Goal: Information Seeking & Learning: Learn about a topic

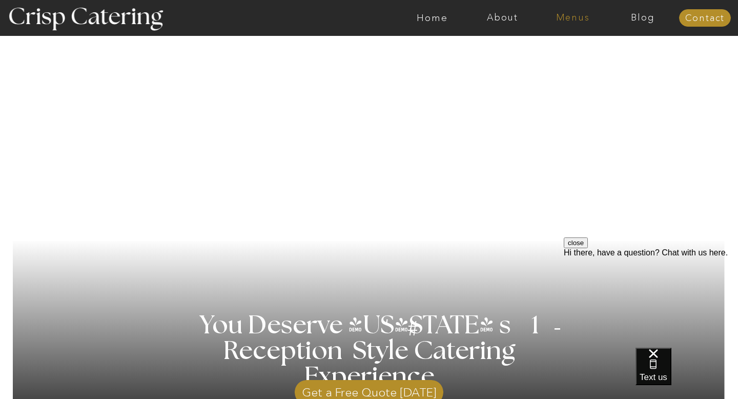
click at [583, 19] on nav "Menus" at bounding box center [573, 18] width 70 height 10
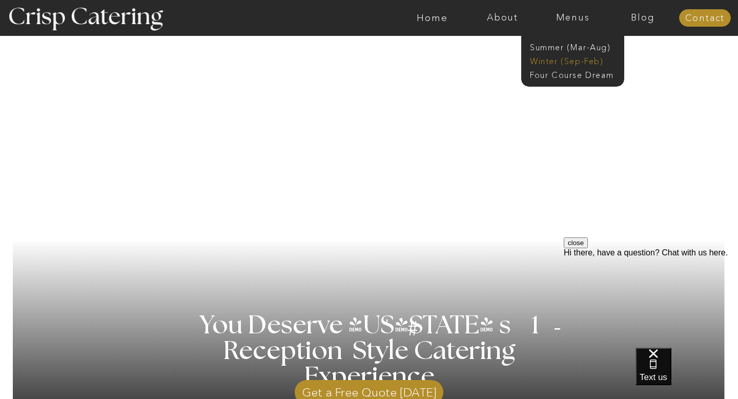
click at [583, 63] on nav "Winter (Sep-Feb)" at bounding box center [572, 60] width 84 height 10
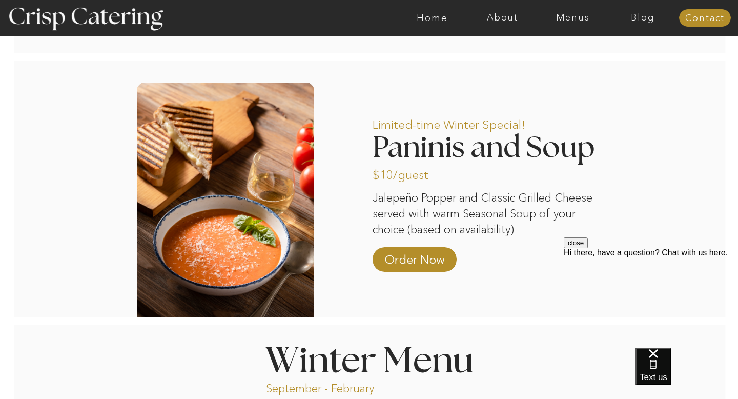
scroll to position [823, 0]
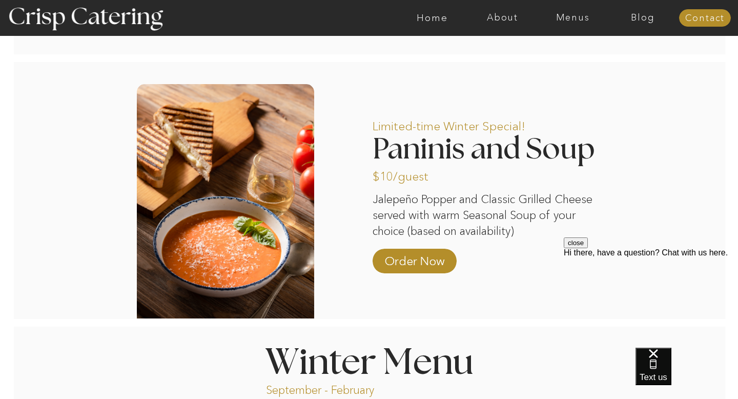
click at [423, 151] on h2 "Paninis and Soup" at bounding box center [494, 148] width 242 height 27
click at [272, 186] on div at bounding box center [225, 201] width 177 height 234
click at [414, 263] on p "Order Now" at bounding box center [414, 258] width 68 height 30
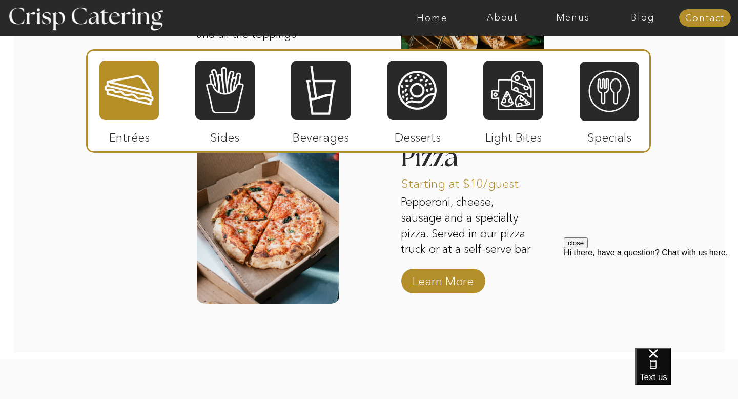
scroll to position [1644, 0]
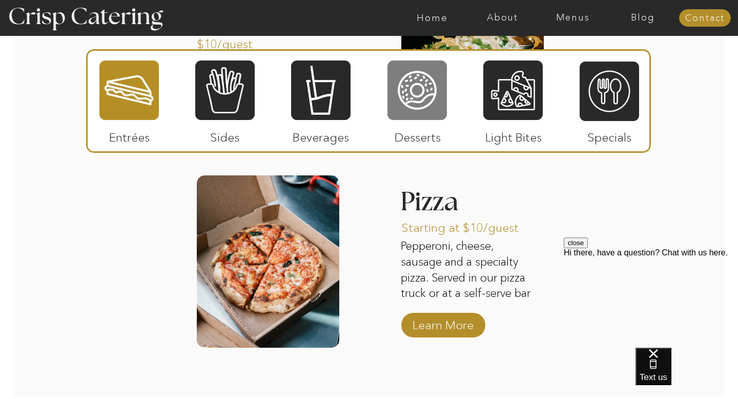
click at [422, 115] on div at bounding box center [417, 90] width 59 height 62
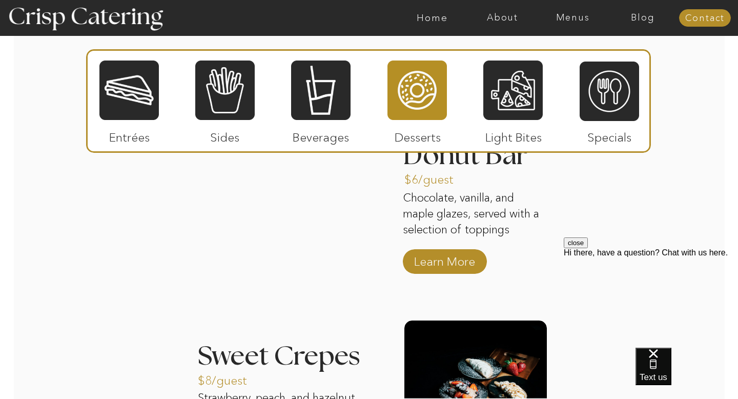
scroll to position [1317, 0]
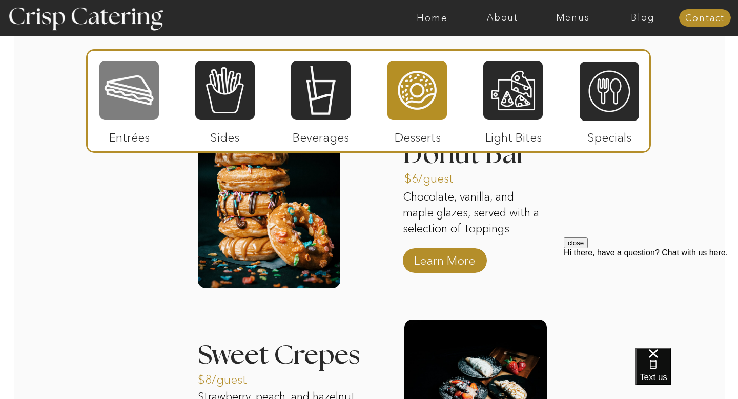
click at [131, 101] on div at bounding box center [128, 90] width 59 height 62
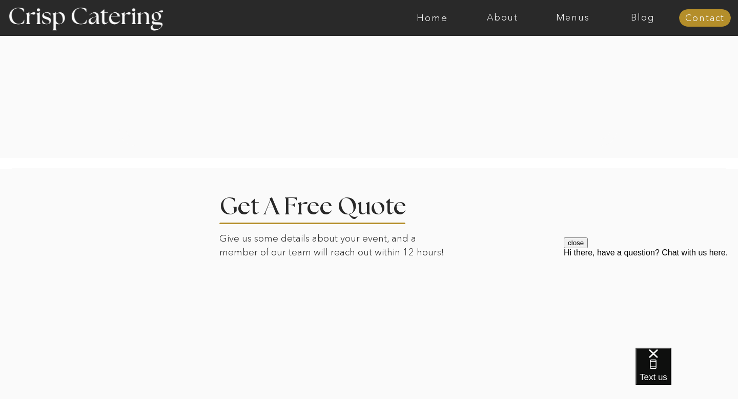
scroll to position [2199, 0]
click at [574, 15] on nav "Menus" at bounding box center [573, 18] width 70 height 10
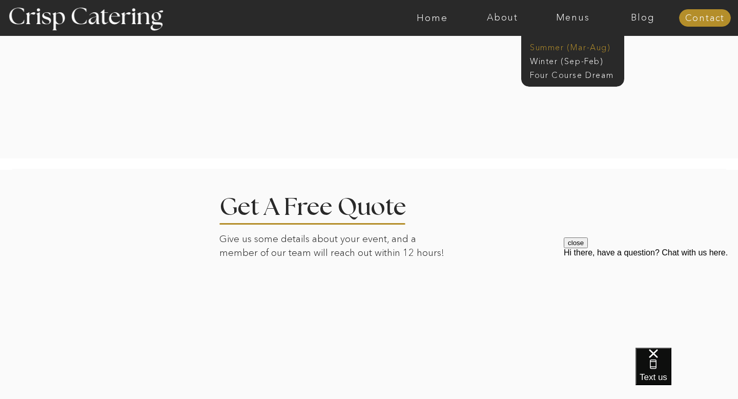
click at [577, 47] on nav "Summer (Mar-Aug)" at bounding box center [576, 47] width 92 height 10
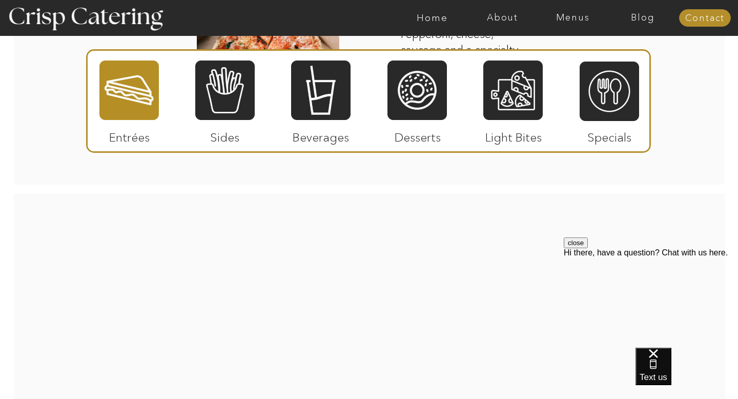
scroll to position [1593, 0]
click at [256, 115] on div at bounding box center [368, 101] width 565 height 104
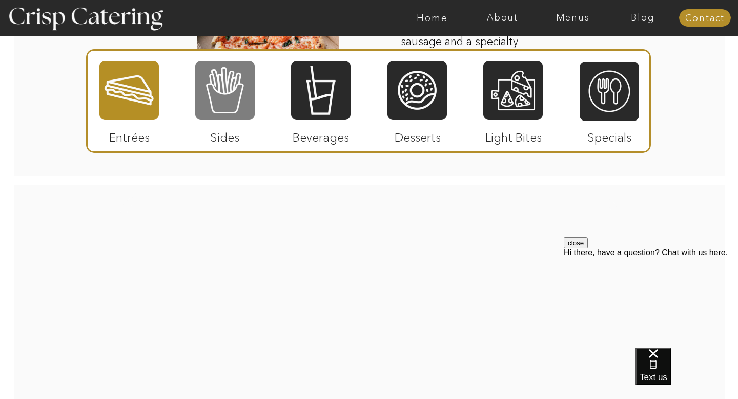
click at [227, 100] on div at bounding box center [224, 90] width 59 height 62
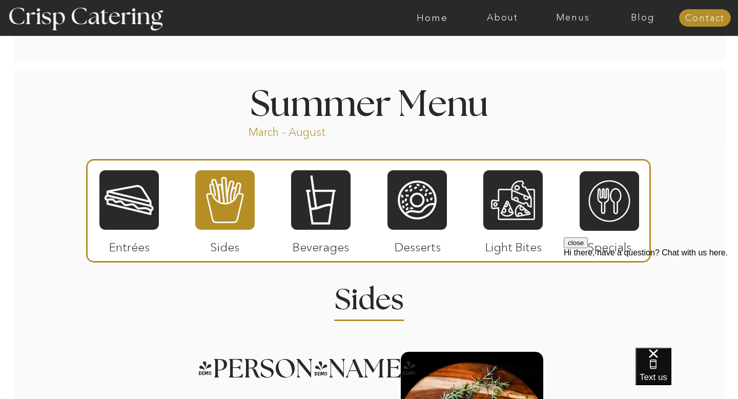
scroll to position [800, 0]
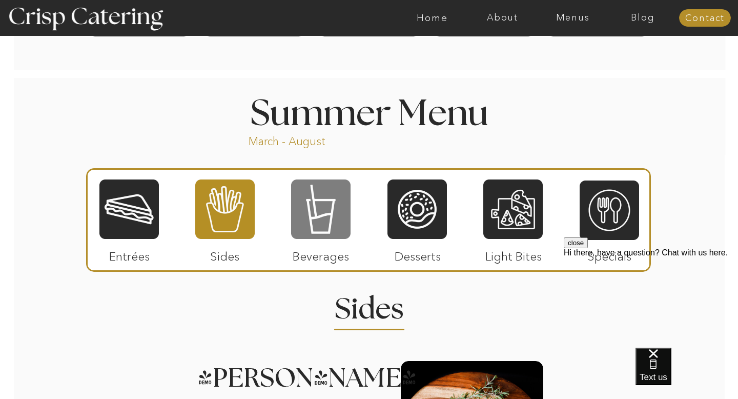
click at [320, 210] on div at bounding box center [320, 209] width 59 height 62
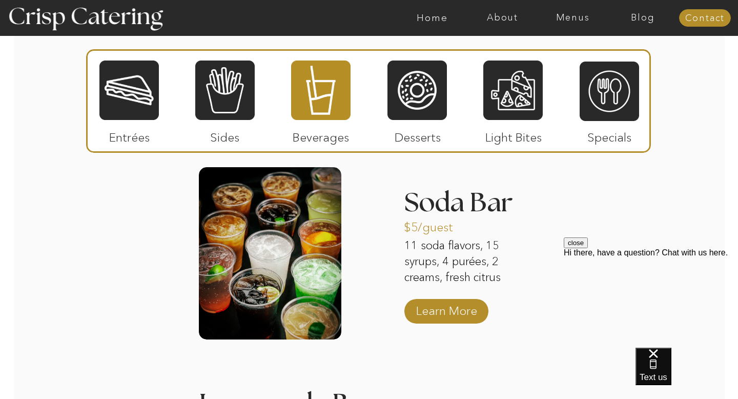
scroll to position [1003, 0]
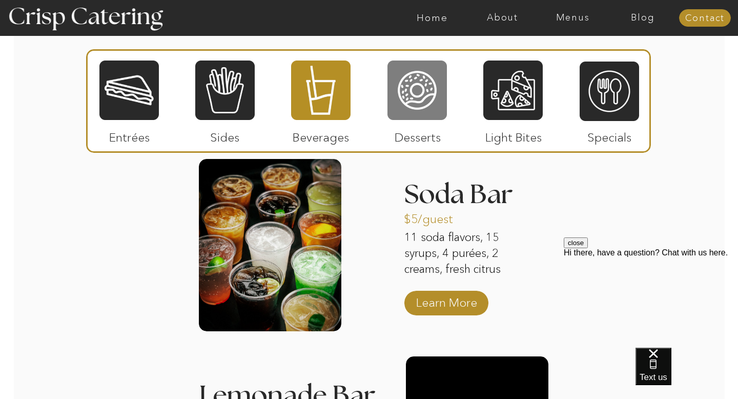
click at [420, 108] on div at bounding box center [417, 90] width 59 height 62
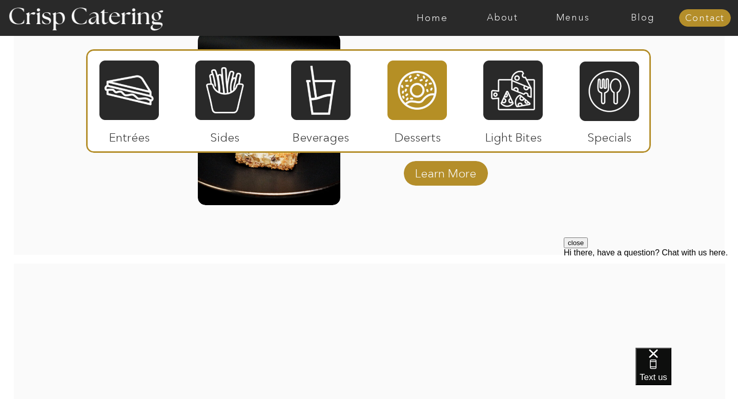
scroll to position [1545, 0]
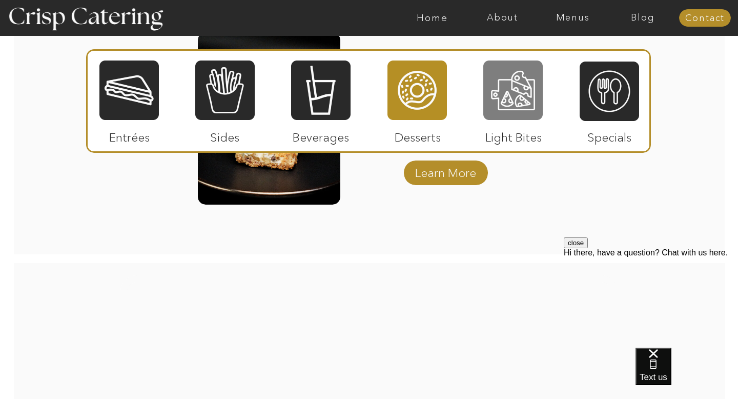
click at [507, 84] on div at bounding box center [512, 90] width 59 height 62
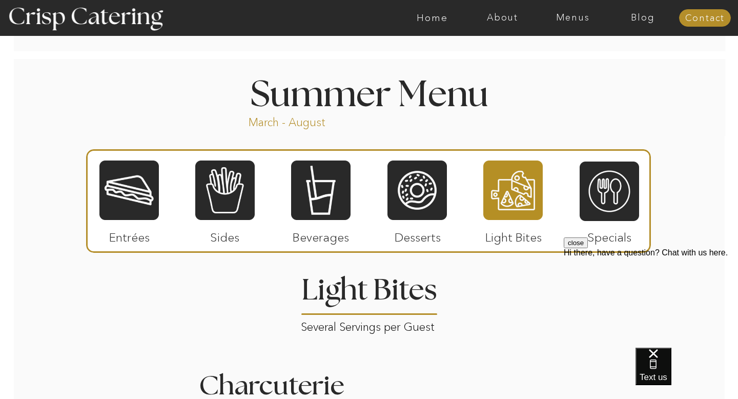
scroll to position [808, 0]
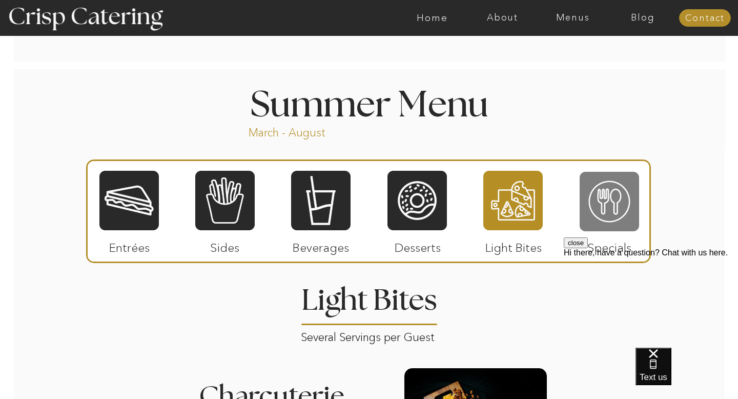
click at [605, 200] on div at bounding box center [609, 202] width 59 height 62
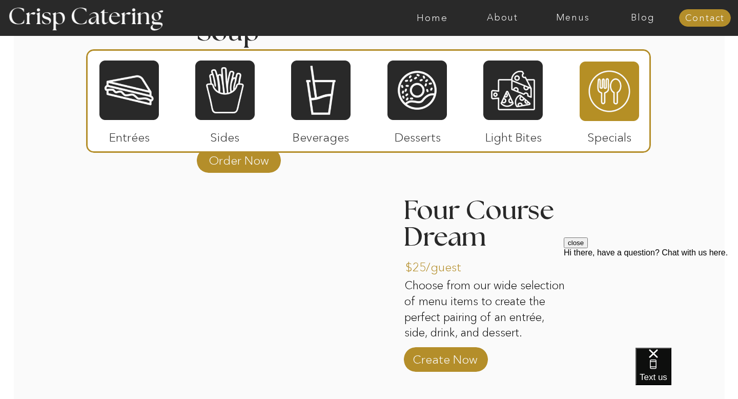
scroll to position [1190, 0]
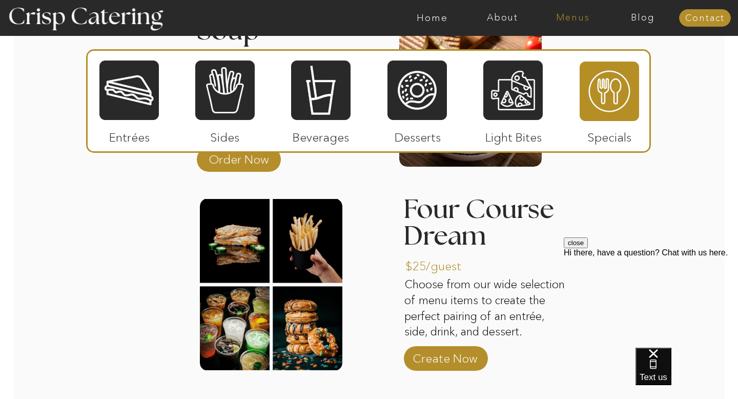
click at [562, 14] on nav "Menus" at bounding box center [573, 18] width 70 height 10
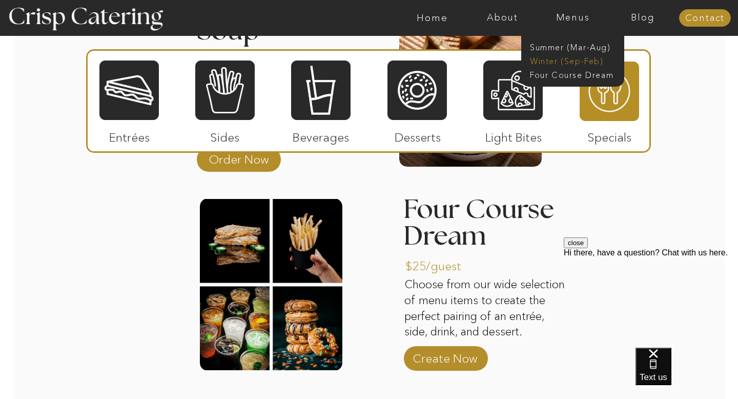
click at [561, 58] on nav "Winter (Sep-Feb)" at bounding box center [572, 60] width 84 height 10
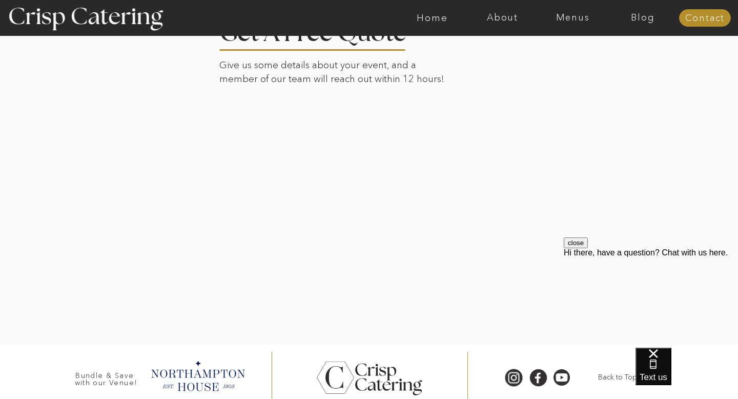
scroll to position [2412, 0]
